Goal: Task Accomplishment & Management: Use online tool/utility

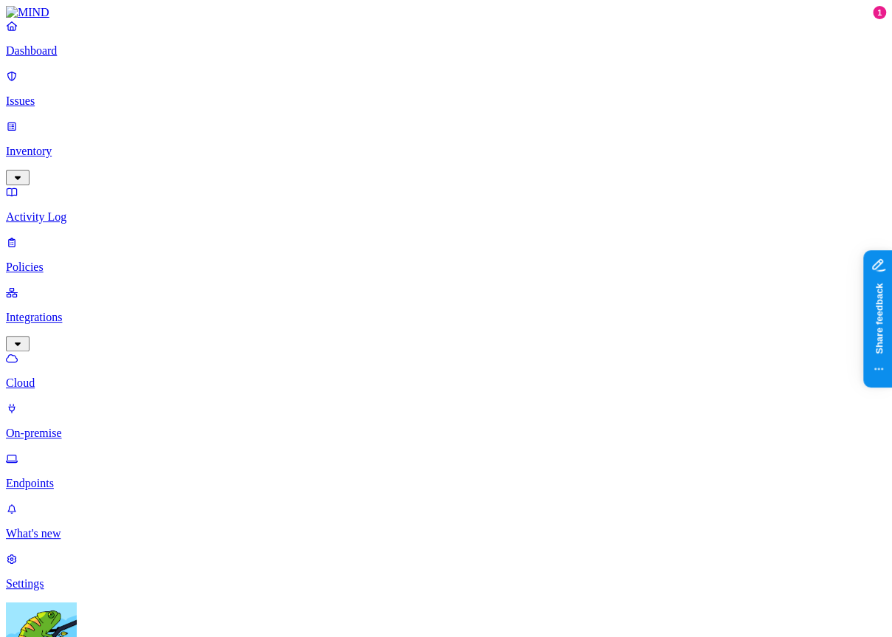
click at [65, 577] on p "Settings" at bounding box center [446, 583] width 880 height 13
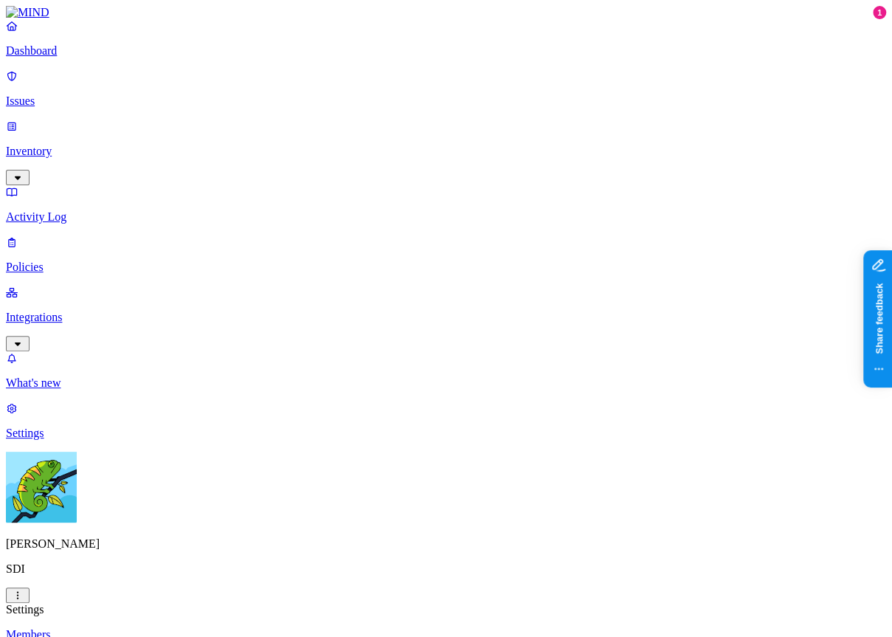
click at [139, 615] on html "Dashboard Issues Inventory Activity Log Policies Integrations What's new 1 Sett…" at bounding box center [446, 551] width 892 height 1102
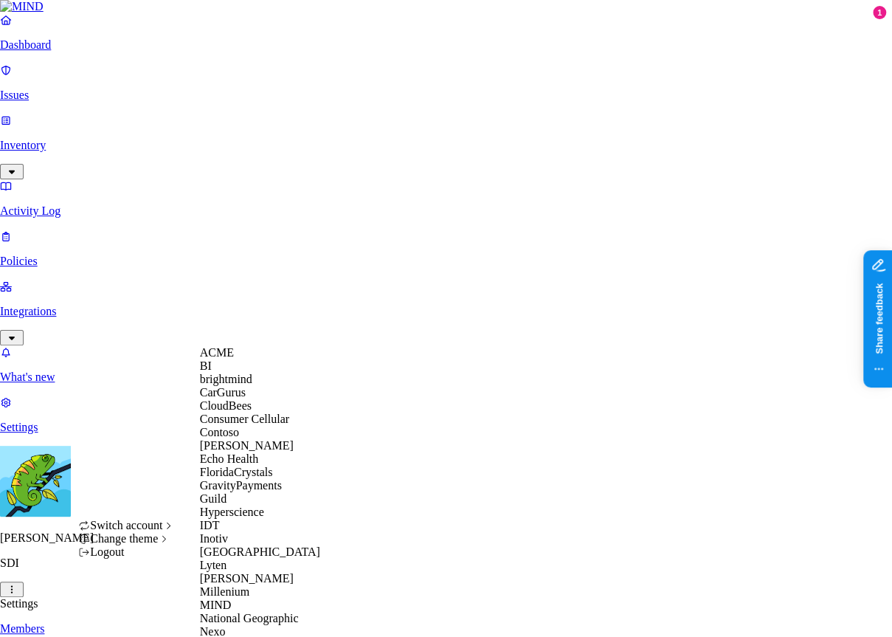
click at [249, 359] on div "ACME" at bounding box center [271, 352] width 143 height 13
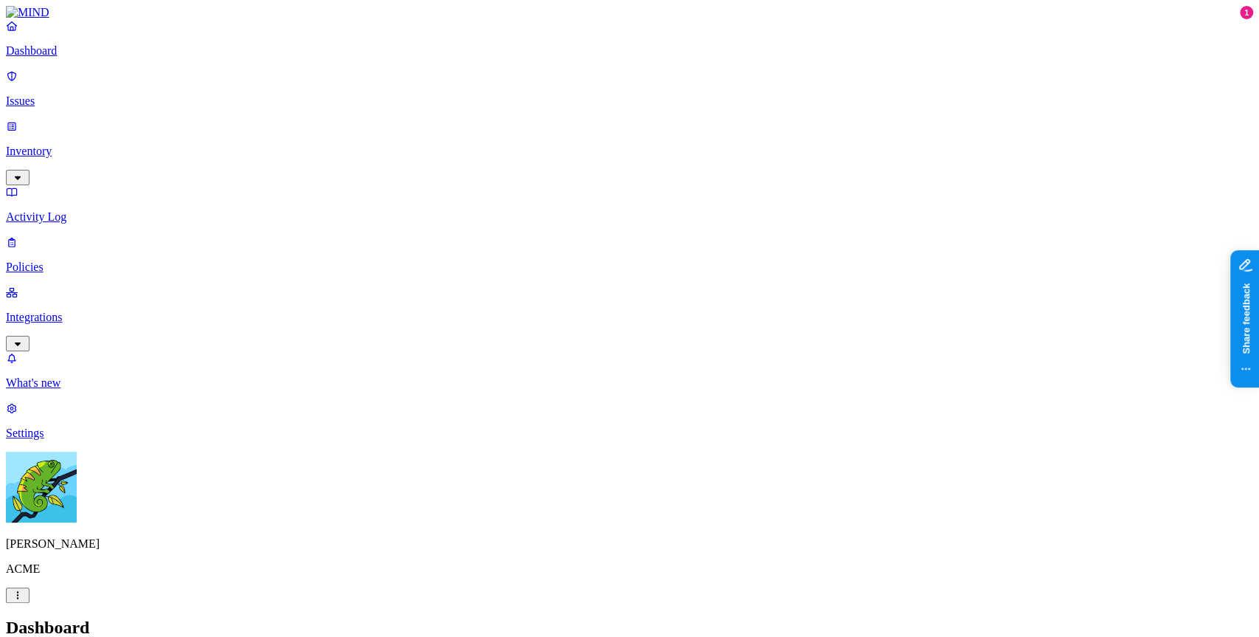
click at [109, 235] on link "Policies" at bounding box center [629, 254] width 1247 height 38
click at [114, 285] on link "Integrations" at bounding box center [629, 316] width 1247 height 63
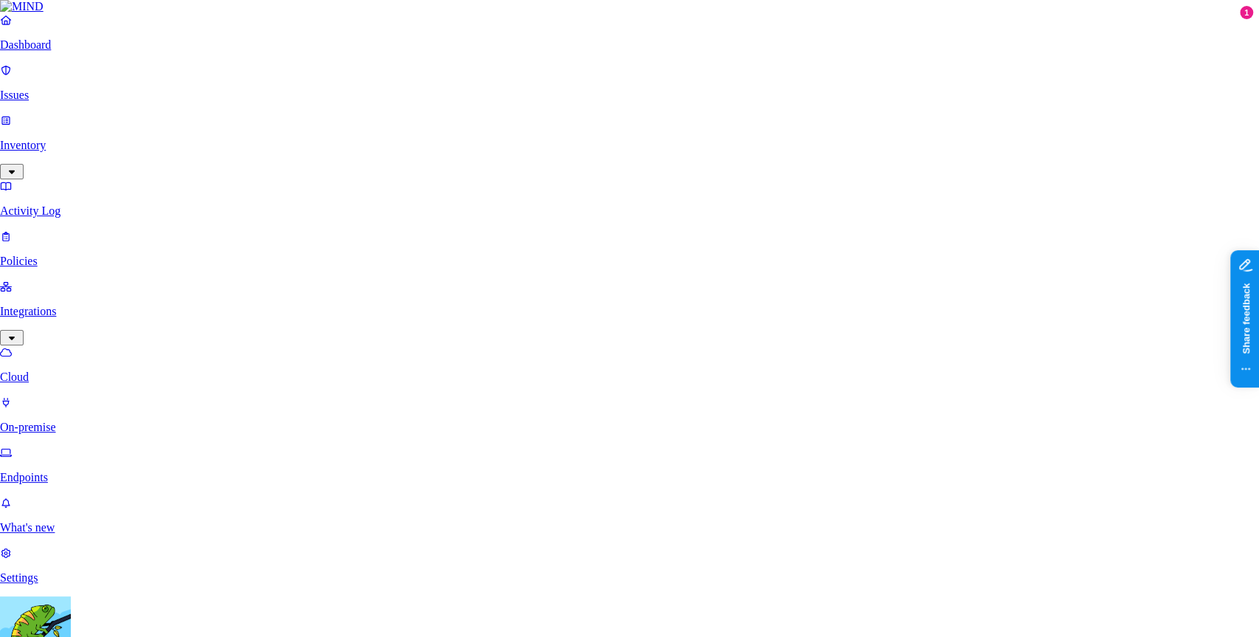
scroll to position [173, 0]
type input "cxvfghfdsf"
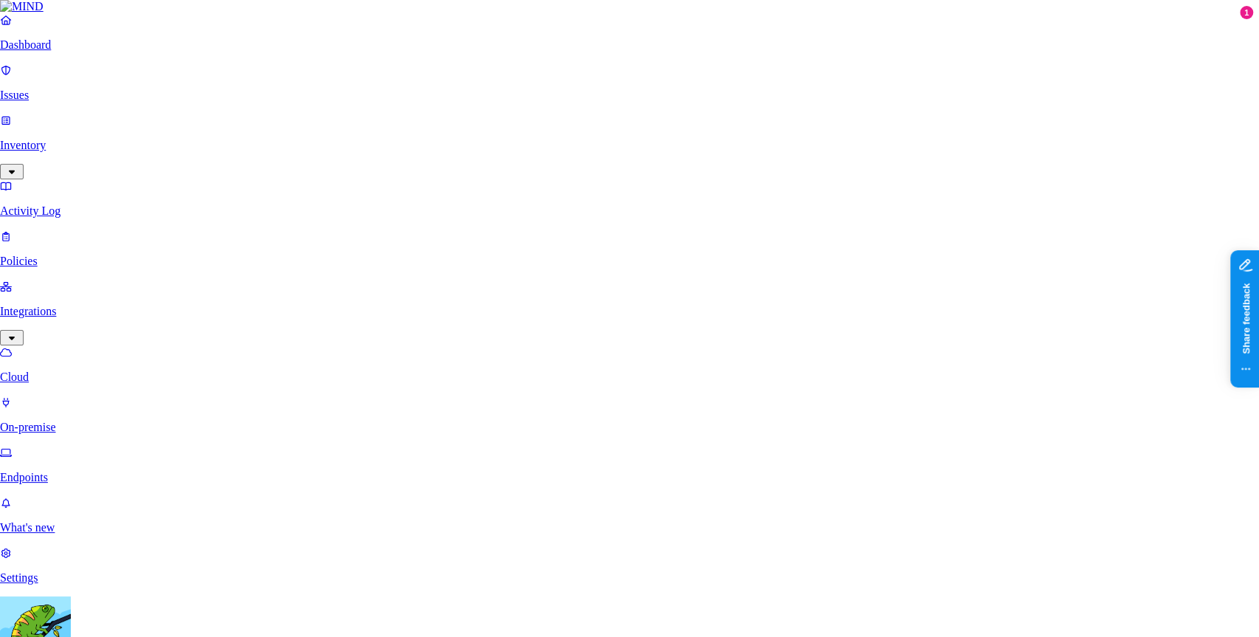
type input "dfgsfhsghfsghsdfh"
type input "sdfhdsfhdsfh"
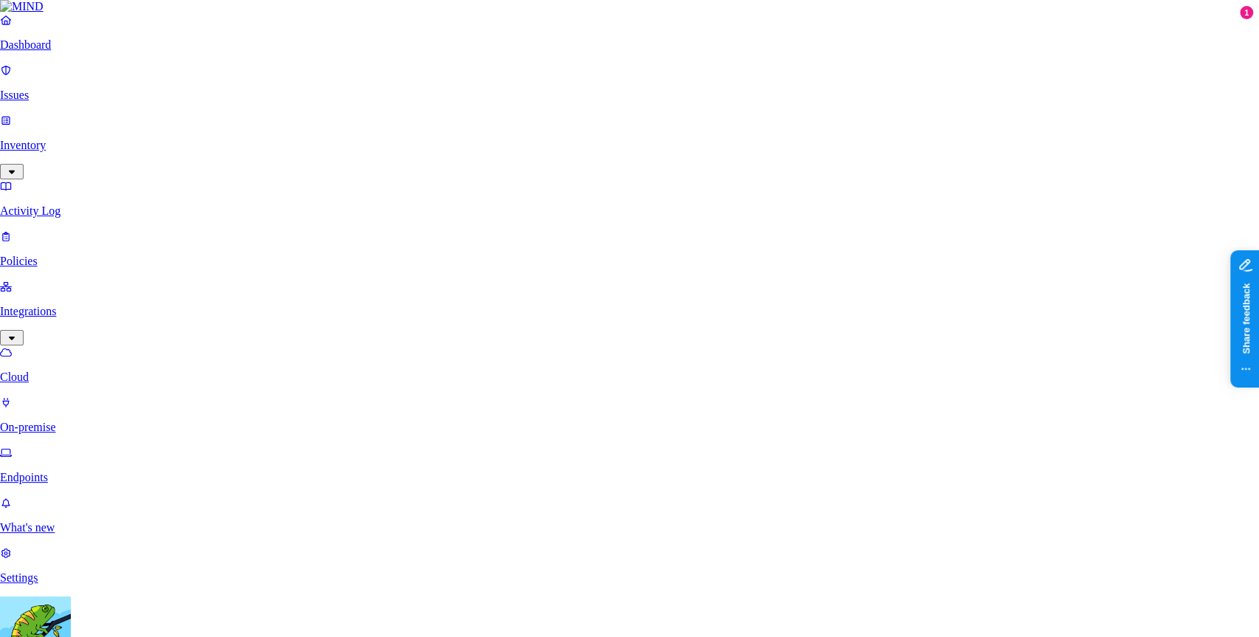
type input "sdfhdsfhdsfhdfshsdfh"
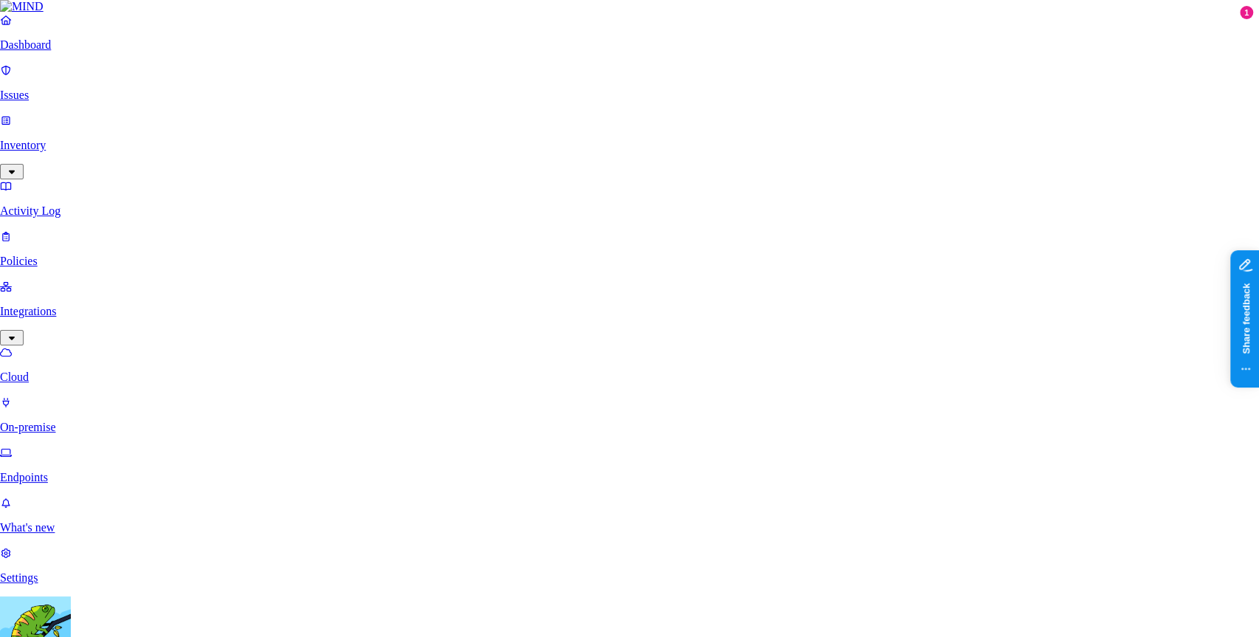
scroll to position [147, 0]
type input "asdfasdfsadfsadf"
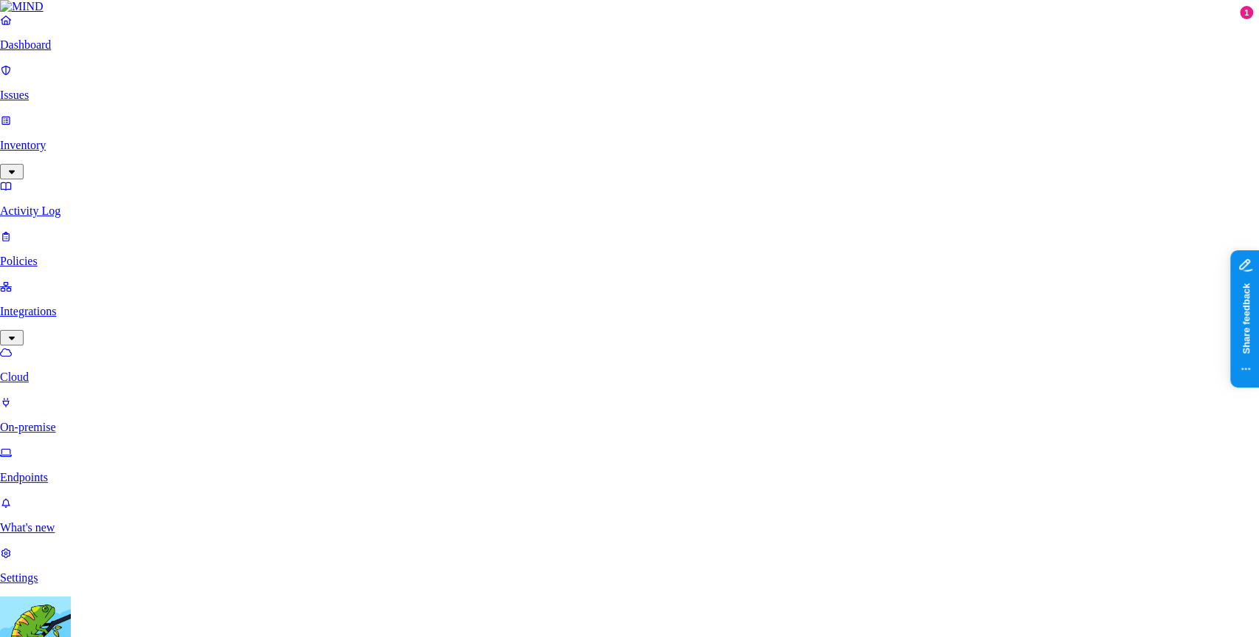
type input "sadfasdfsadf"
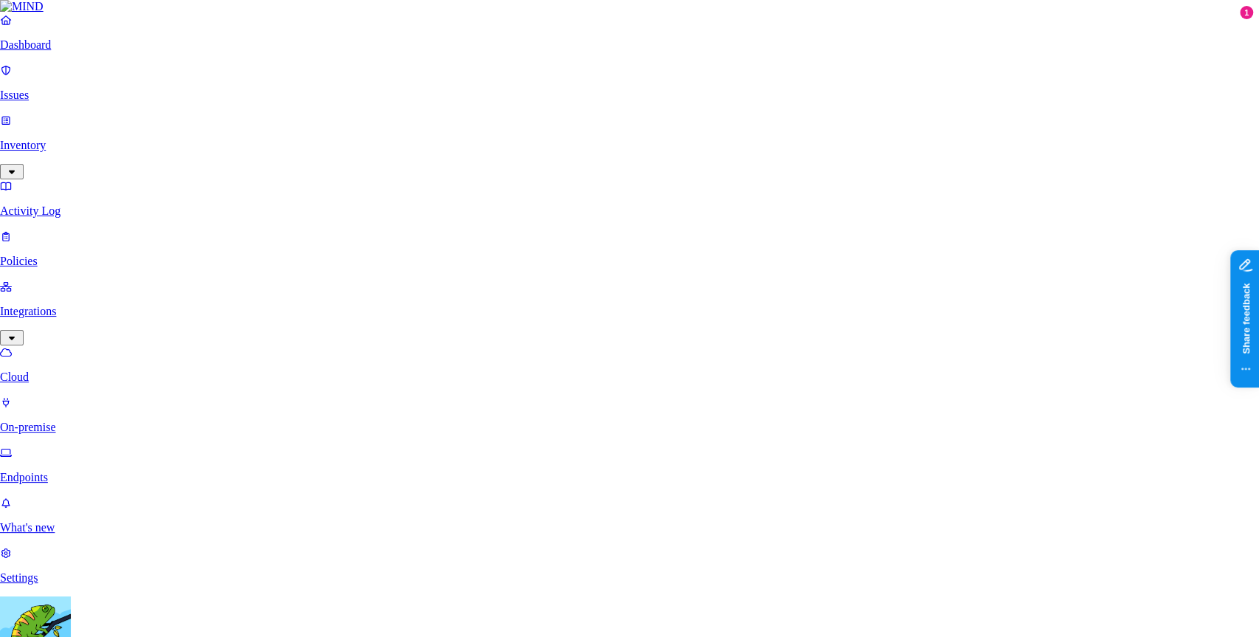
scroll to position [358, 0]
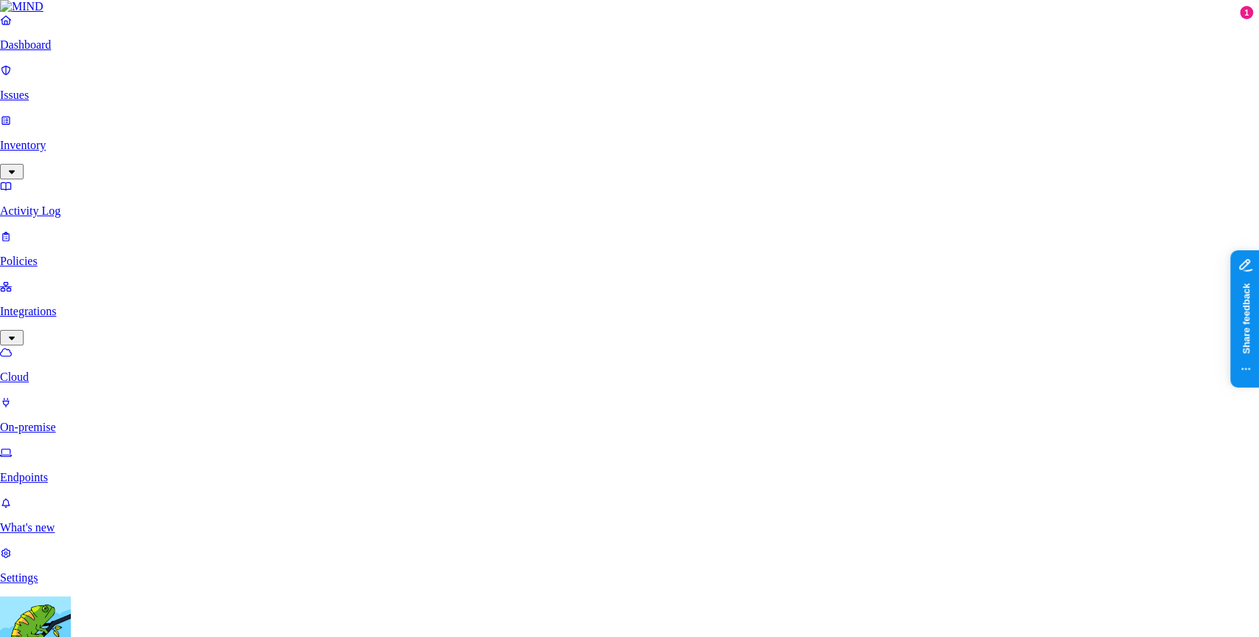
scroll to position [488, 0]
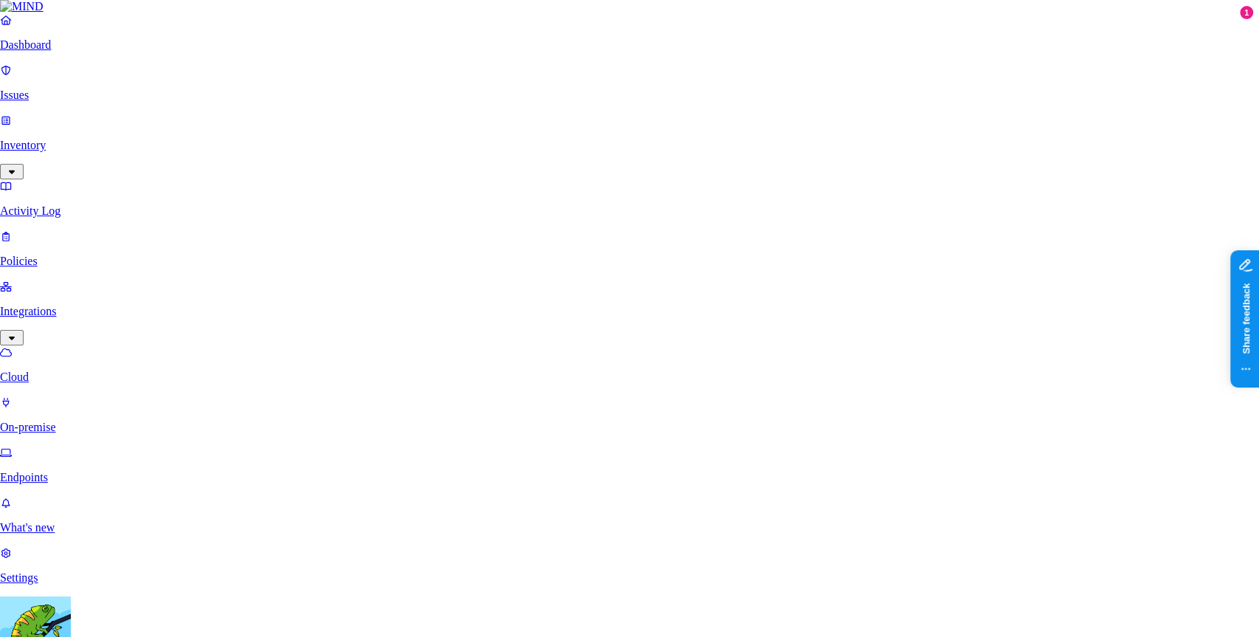
scroll to position [370, 0]
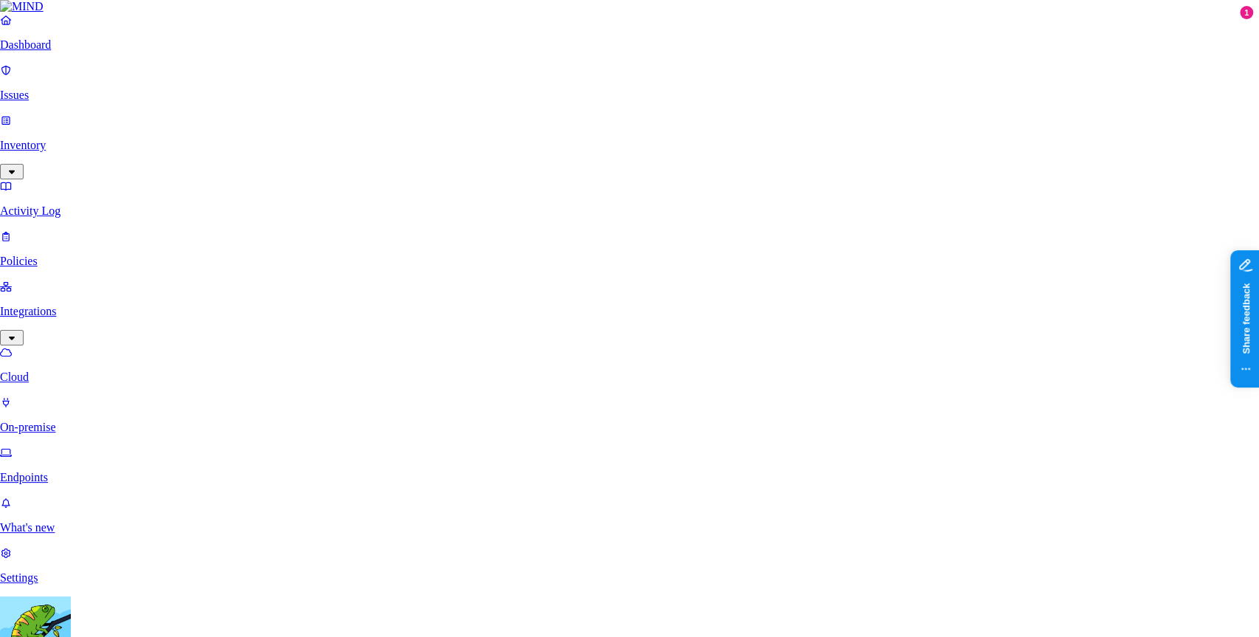
scroll to position [486, 0]
click at [1048, 41] on div at bounding box center [1049, 46] width 16 height 16
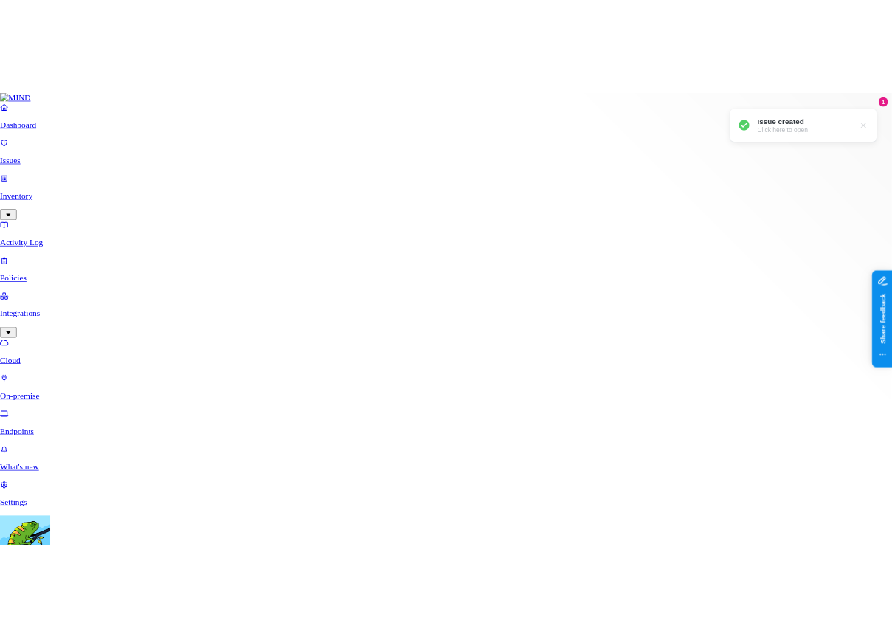
scroll to position [353, 0]
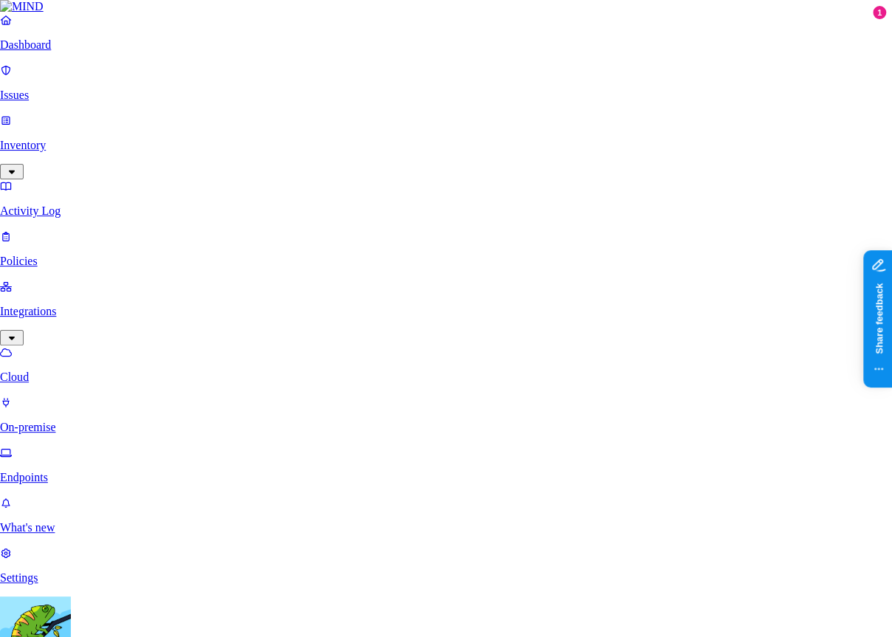
scroll to position [197, 0]
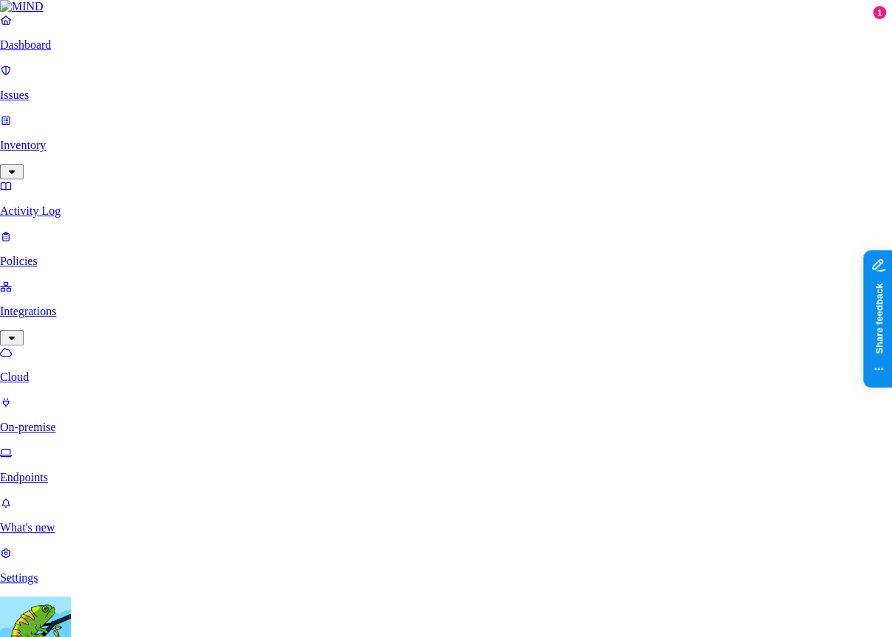
scroll to position [488, 0]
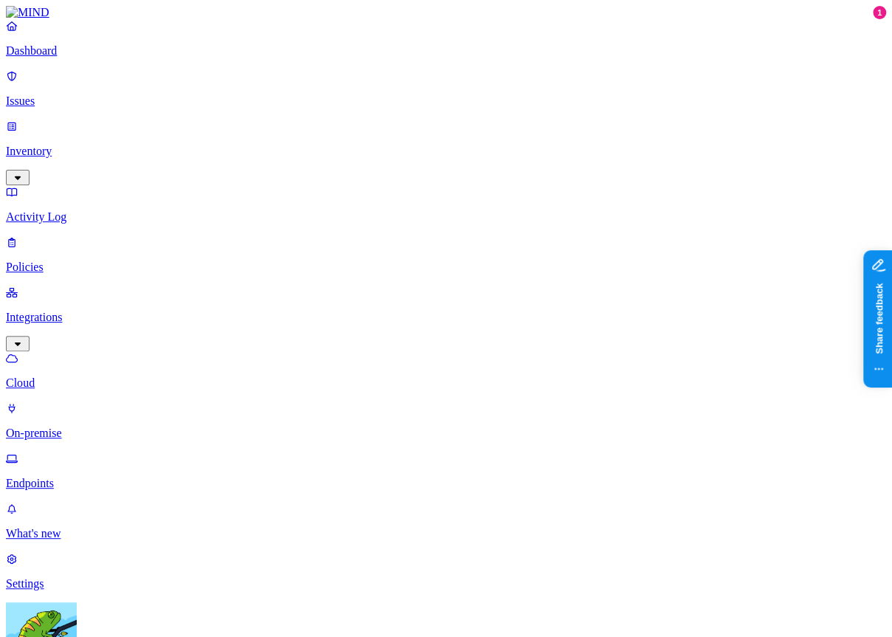
click at [112, 476] on p "Endpoints" at bounding box center [446, 482] width 880 height 13
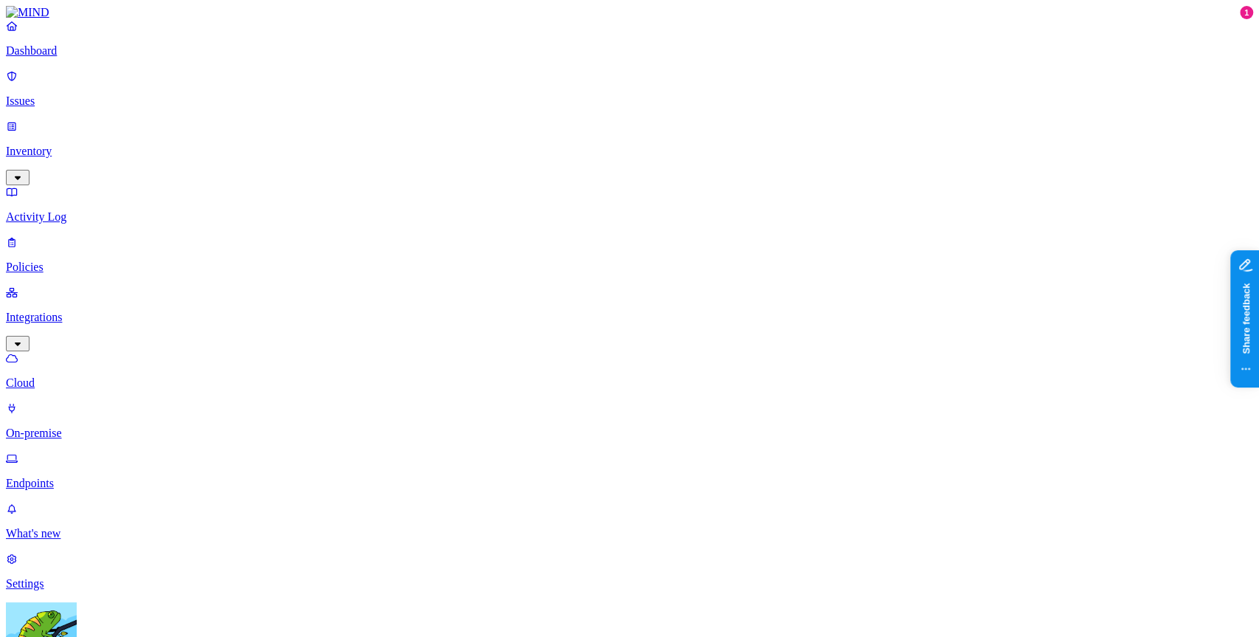
click at [87, 401] on link "On-premise" at bounding box center [629, 420] width 1247 height 38
click at [84, 376] on p "Cloud" at bounding box center [629, 382] width 1247 height 13
